Goal: Information Seeking & Learning: Learn about a topic

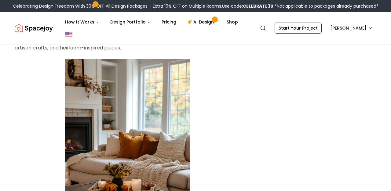
scroll to position [1130, 0]
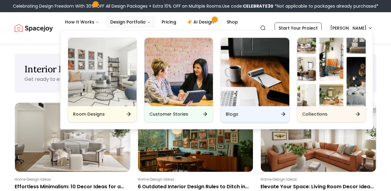
click at [237, 106] on div "Blogs" at bounding box center [255, 114] width 68 height 16
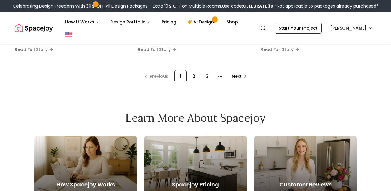
scroll to position [520, 0]
click at [193, 78] on div "2" at bounding box center [194, 76] width 12 height 12
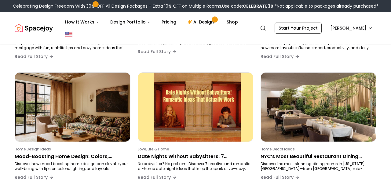
click at [193, 78] on div "Seasonal Home Decor Ideas Fall 2025 Home Trends: The Must-Have Colors, Textures…" at bounding box center [195, 69] width 361 height 476
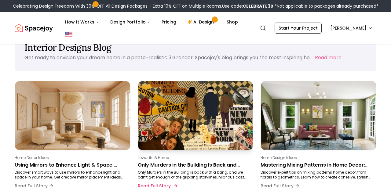
scroll to position [14, 0]
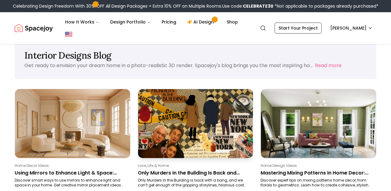
click at [176, 110] on img at bounding box center [195, 123] width 121 height 72
